Goal: Find specific page/section

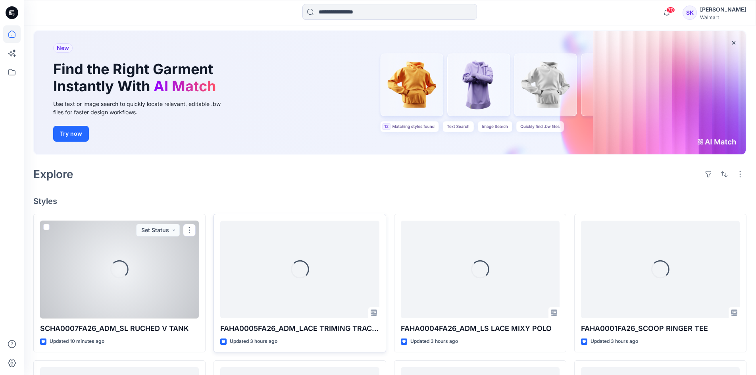
scroll to position [119, 0]
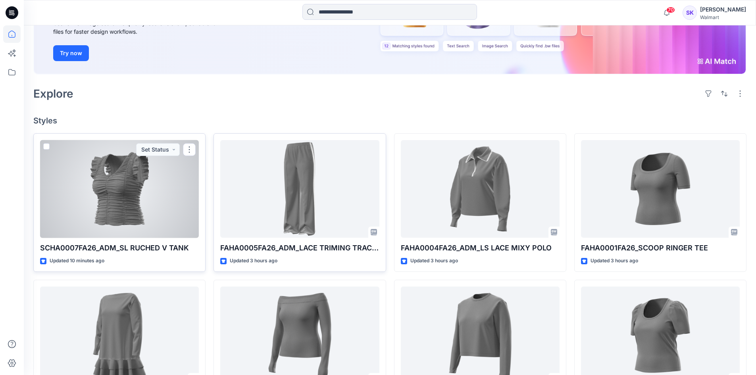
click at [138, 208] on div at bounding box center [119, 189] width 159 height 98
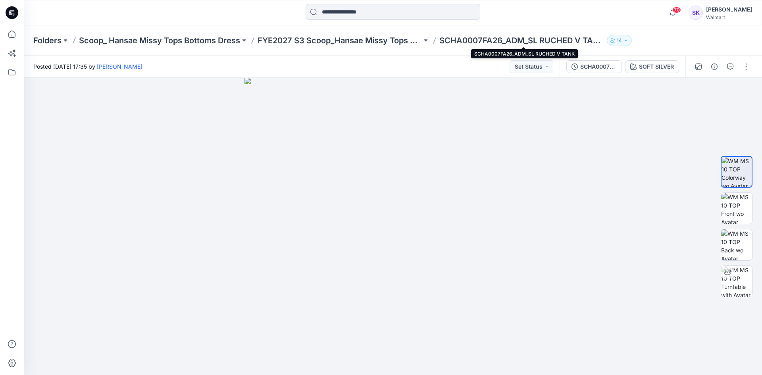
click at [520, 38] on p "SCHA0007FA26_ADM_SL RUCHED V TANK" at bounding box center [521, 40] width 164 height 11
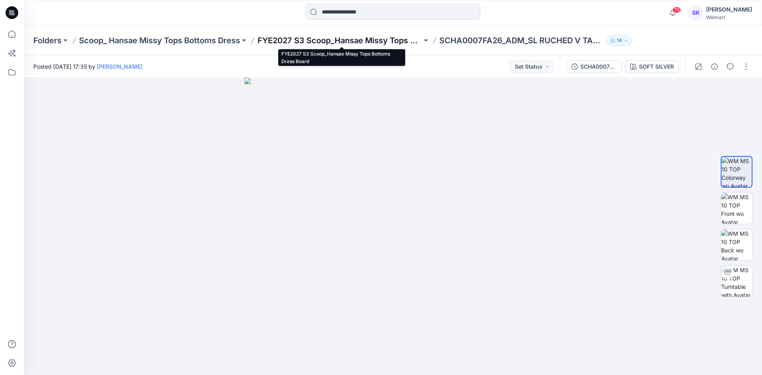
click at [389, 40] on p "FYE2027 S3 Scoop_Hansae Missy Tops Bottoms Dress Board" at bounding box center [340, 40] width 164 height 11
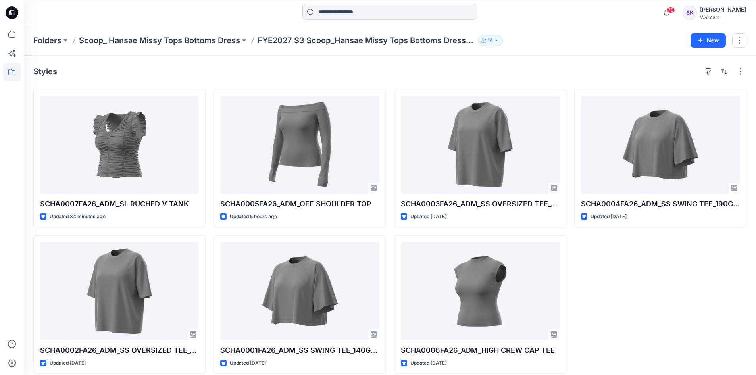
click at [728, 274] on div "SCHA0004FA26_ADM_SS SWING TEE_190GSM Updated [DATE]" at bounding box center [660, 231] width 172 height 285
click at [695, 282] on div "SCHA0004FA26_ADM_SS SWING TEE_190GSM Updated [DATE]" at bounding box center [660, 231] width 172 height 285
click at [705, 260] on div "SCHA0004FA26_ADM_SS SWING TEE_190GSM Updated [DATE]" at bounding box center [660, 231] width 172 height 285
click at [727, 260] on div "SCHA0004FA26_ADM_SS SWING TEE_190GSM Updated [DATE]" at bounding box center [660, 231] width 172 height 285
click at [706, 256] on div "SCHA0004FA26_ADM_SS SWING TEE_190GSM Updated [DATE]" at bounding box center [660, 231] width 172 height 285
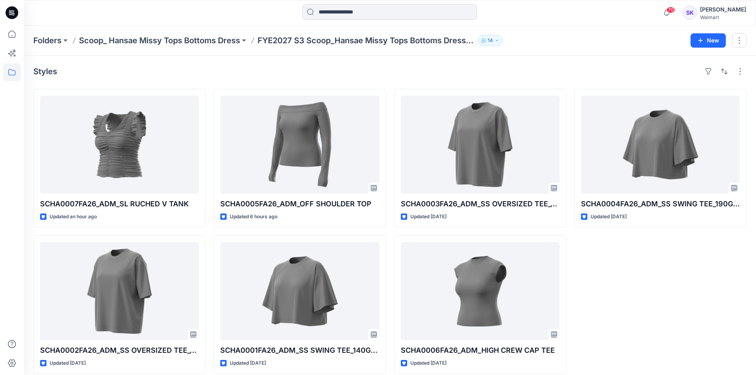
click at [697, 314] on div "SCHA0004FA26_ADM_SS SWING TEE_190GSM Updated [DATE]" at bounding box center [660, 231] width 172 height 285
click at [668, 12] on icon "button" at bounding box center [666, 13] width 15 height 16
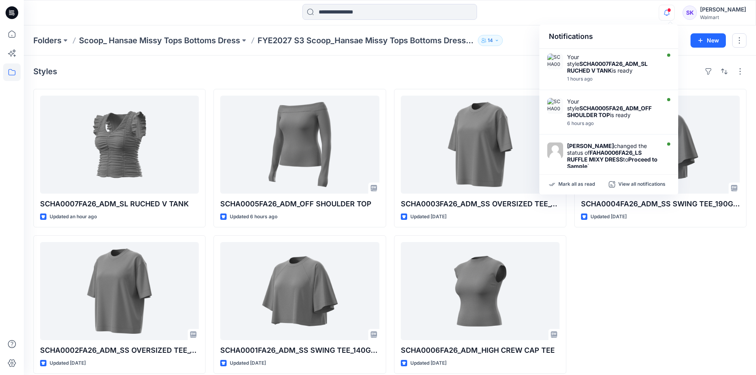
click at [527, 21] on div at bounding box center [390, 12] width 366 height 17
